Goal: Book appointment/travel/reservation

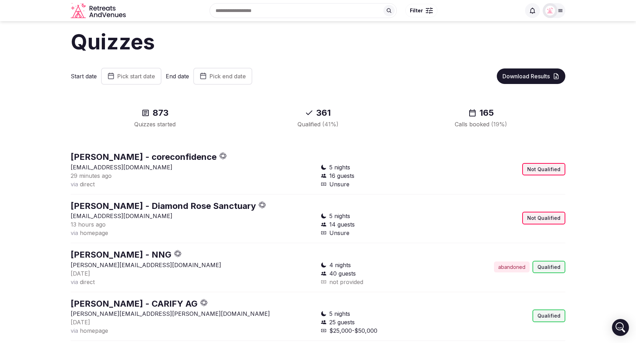
click at [134, 76] on span "Pick start date" at bounding box center [136, 76] width 38 height 7
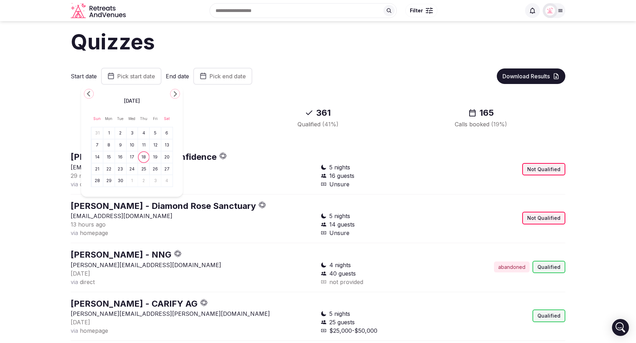
click at [119, 144] on button "9" at bounding box center [121, 145] width 10 height 10
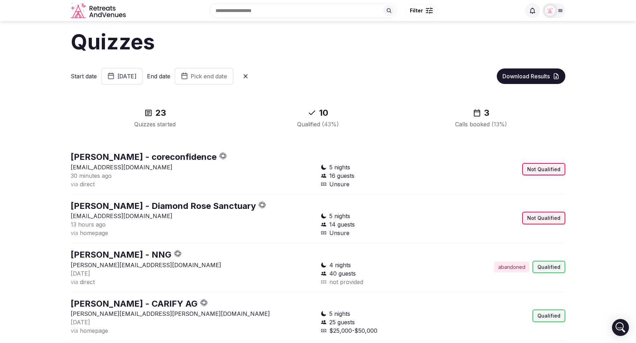
click at [227, 74] on span "Pick end date" at bounding box center [209, 76] width 36 height 7
click at [275, 145] on button "13" at bounding box center [278, 145] width 10 height 10
